Goal: Task Accomplishment & Management: Manage account settings

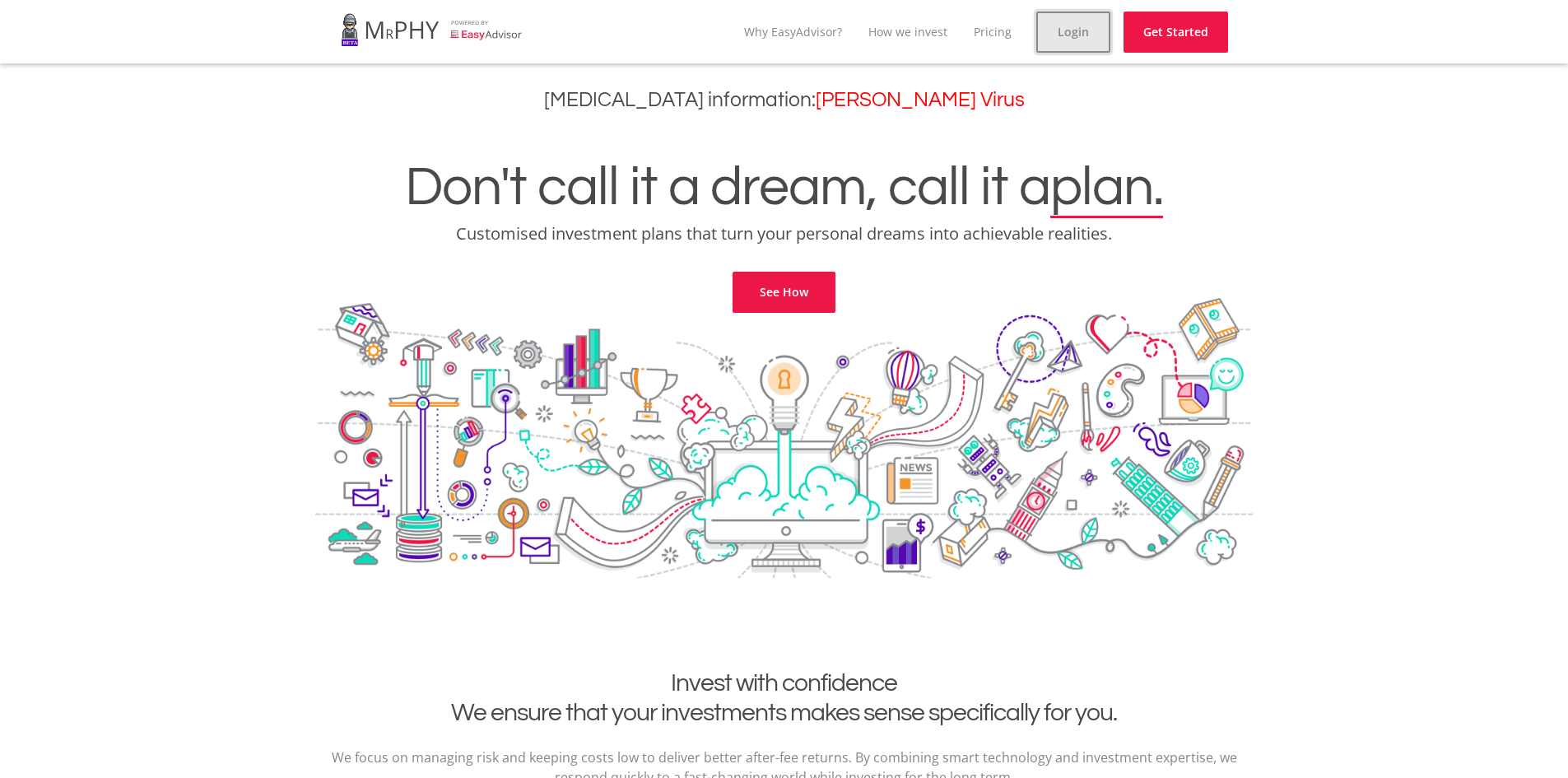
click at [1068, 30] on link "Login" at bounding box center [1073, 32] width 74 height 41
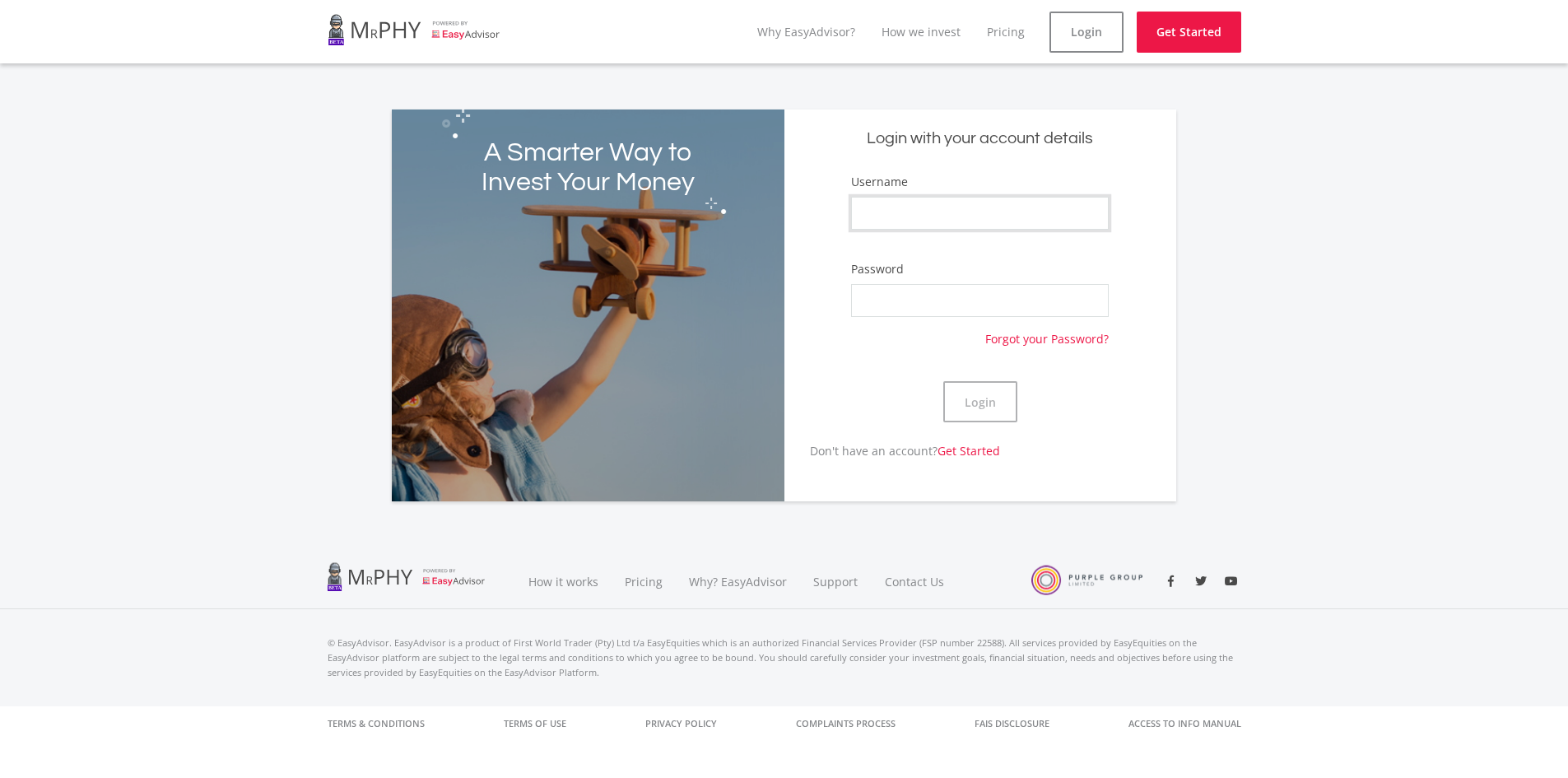
click at [1106, 213] on input "Username" at bounding box center [979, 213] width 257 height 33
click at [1101, 213] on input "Username" at bounding box center [979, 213] width 257 height 33
click at [1265, 163] on div "A Smarter Way to Invest Your Money Login with your account details Username Pas…" at bounding box center [784, 296] width 1568 height 412
click at [944, 211] on input "Username" at bounding box center [979, 213] width 257 height 33
type input "AaronVEE"
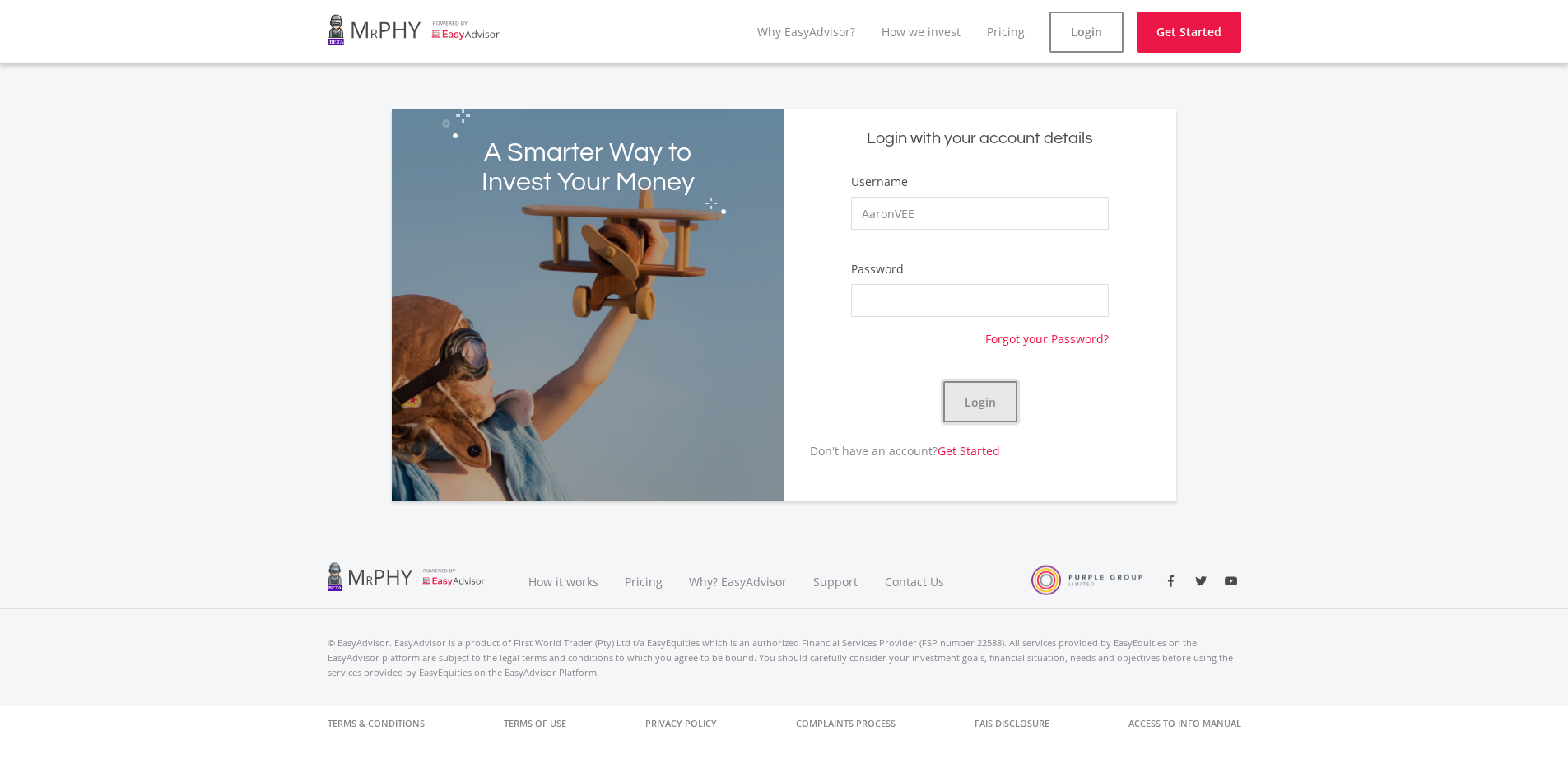
click at [963, 408] on button "Login" at bounding box center [980, 401] width 74 height 41
click at [1102, 218] on input "Username" at bounding box center [979, 213] width 257 height 33
click at [1418, 133] on div "A Smarter Way to Invest Your Money Login with your account details Username Pas…" at bounding box center [784, 296] width 1568 height 412
click at [944, 204] on input "Username" at bounding box center [979, 213] width 257 height 33
type input "JanVisser"
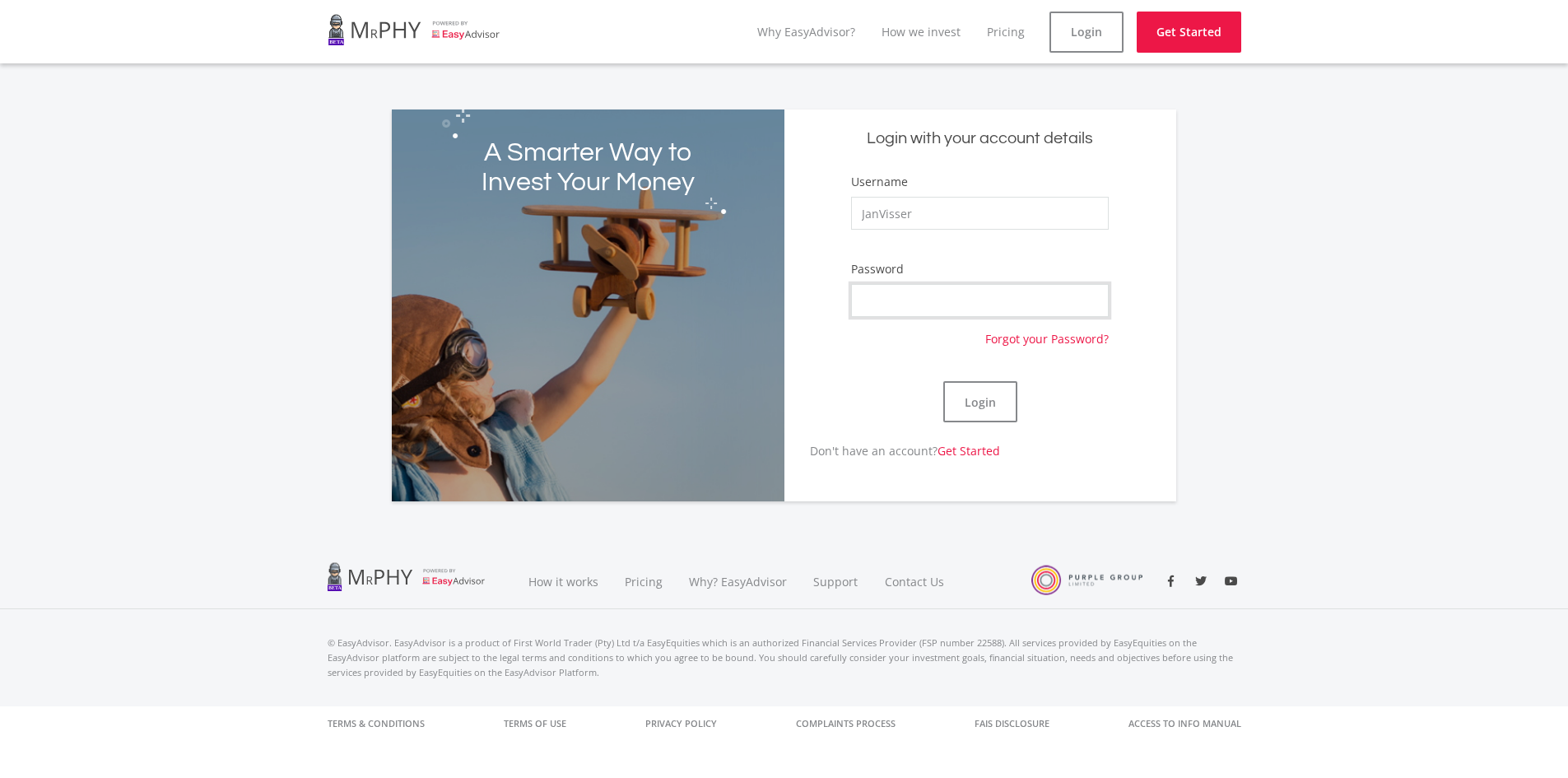
click at [944, 381] on button "Login" at bounding box center [980, 401] width 74 height 41
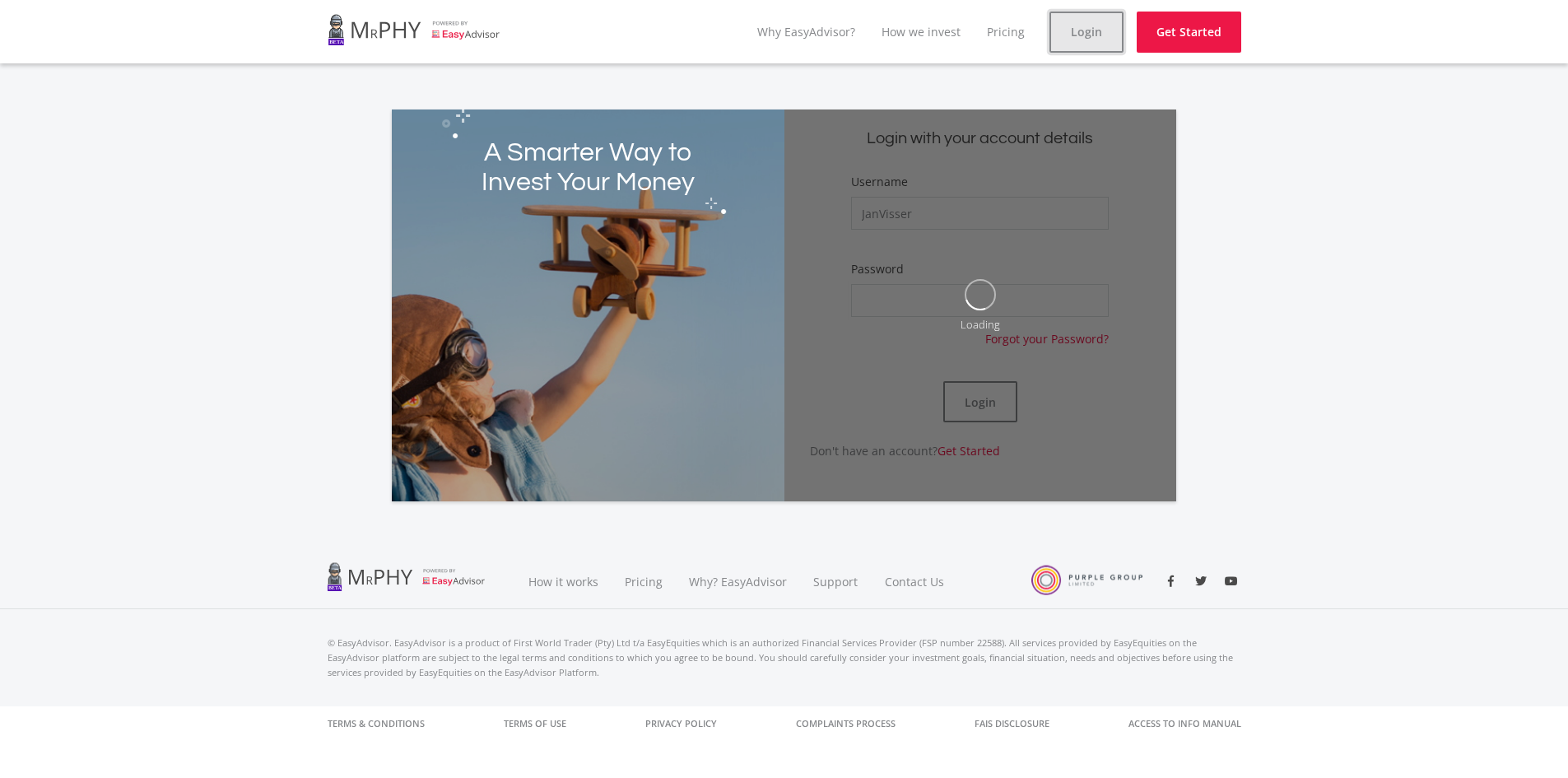
click at [1087, 28] on link "Login" at bounding box center [1086, 32] width 74 height 41
